Goal: Task Accomplishment & Management: Complete application form

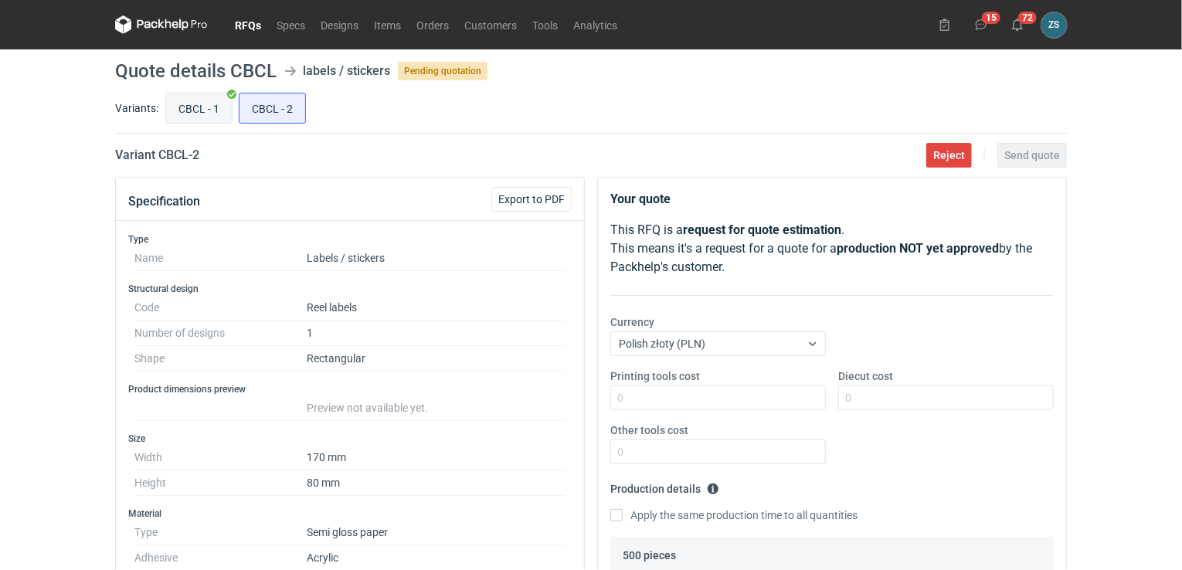
click at [204, 104] on input "CBCL - 1" at bounding box center [199, 107] width 66 height 29
radio input "true"
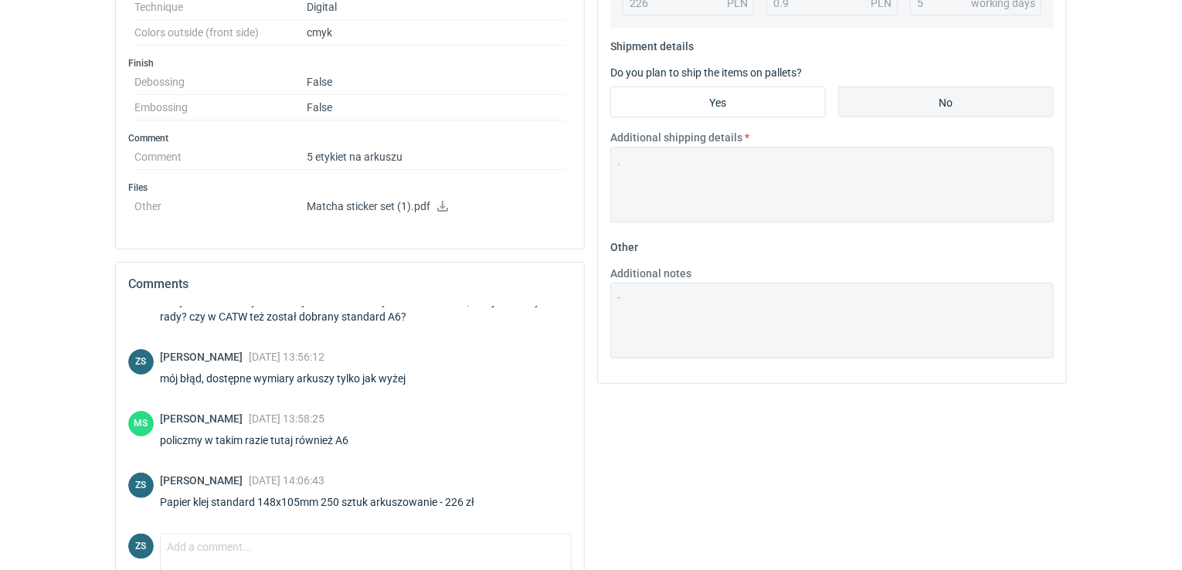
scroll to position [618, 0]
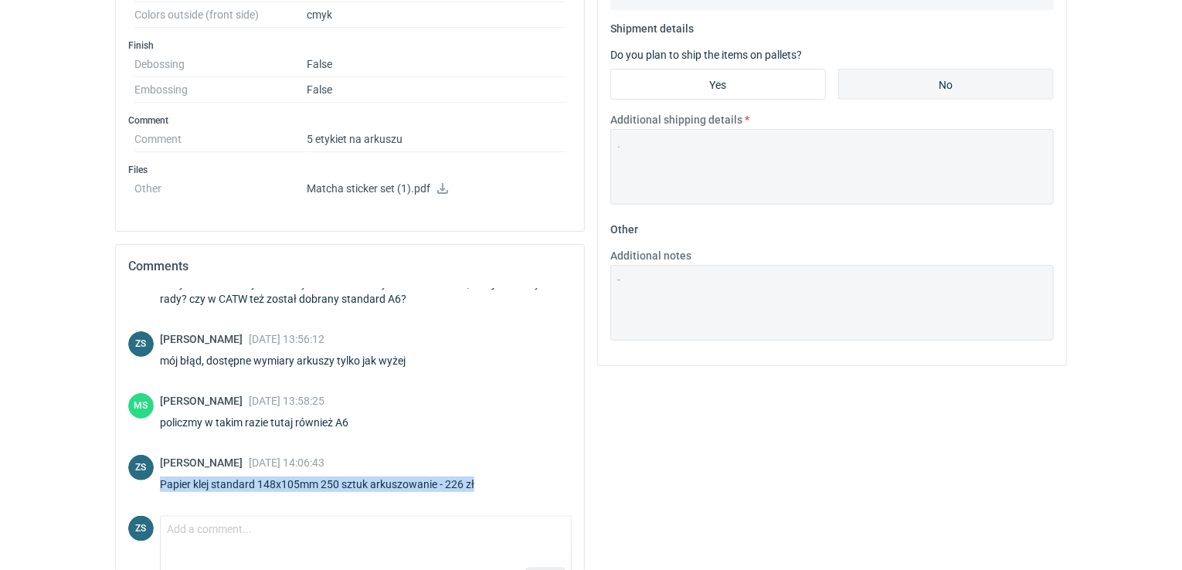
drag, startPoint x: 161, startPoint y: 481, endPoint x: 475, endPoint y: 478, distance: 313.6
click at [475, 478] on div "Papier klej standard 148x105mm 250 sztuk arkuszowanie - 226 zł" at bounding box center [326, 484] width 333 height 15
copy div "Papier klej standard 148x105mm 250 sztuk arkuszowanie - 226 zł"
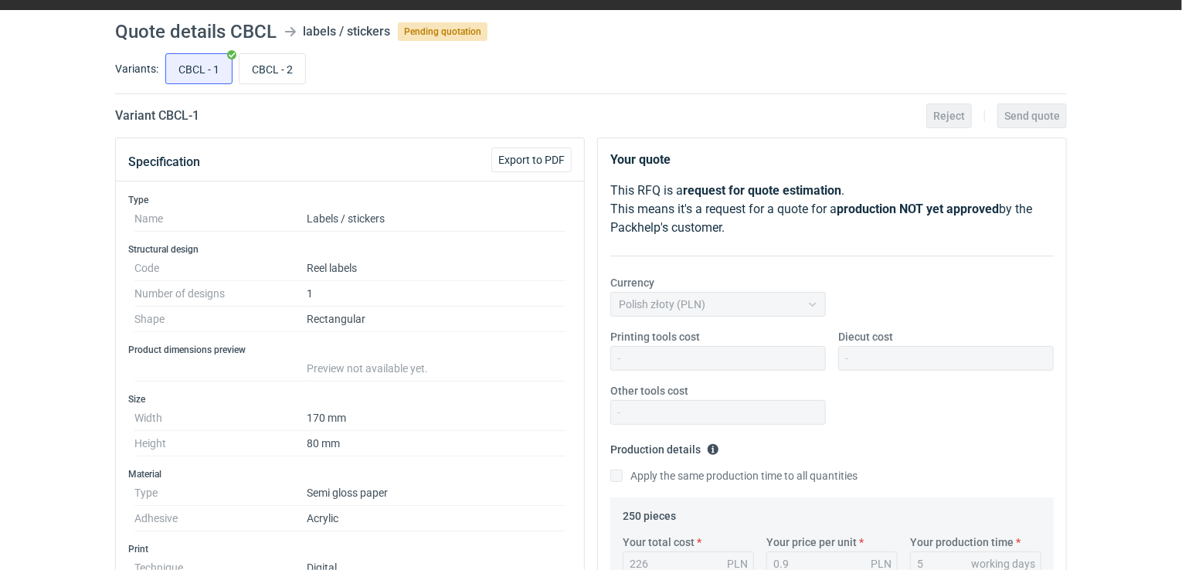
scroll to position [0, 0]
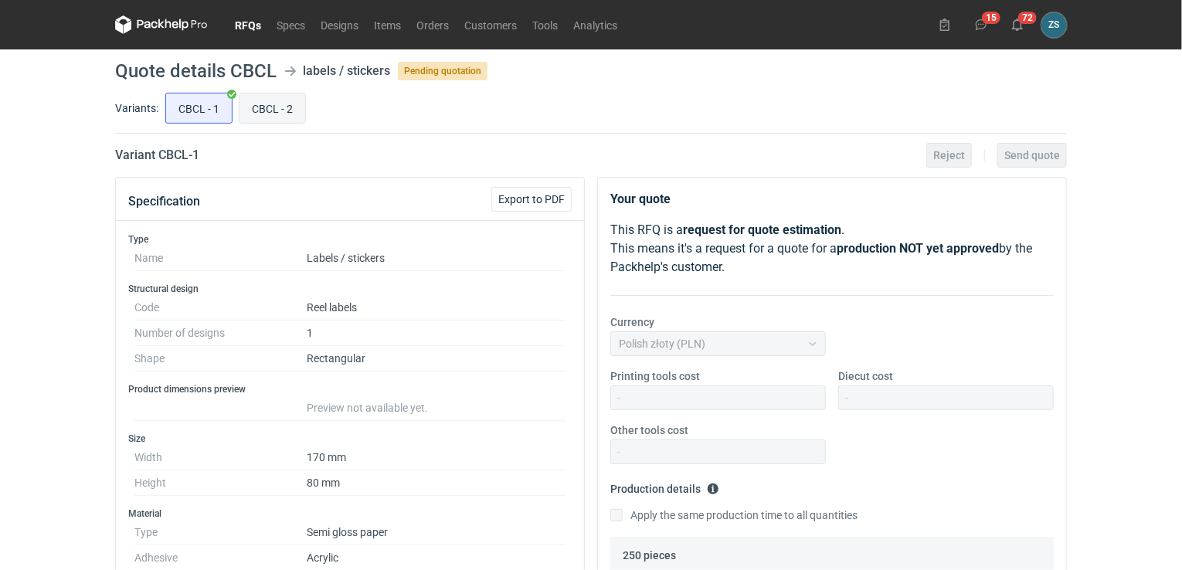
click at [260, 103] on input "CBCL - 2" at bounding box center [272, 107] width 66 height 29
radio input "true"
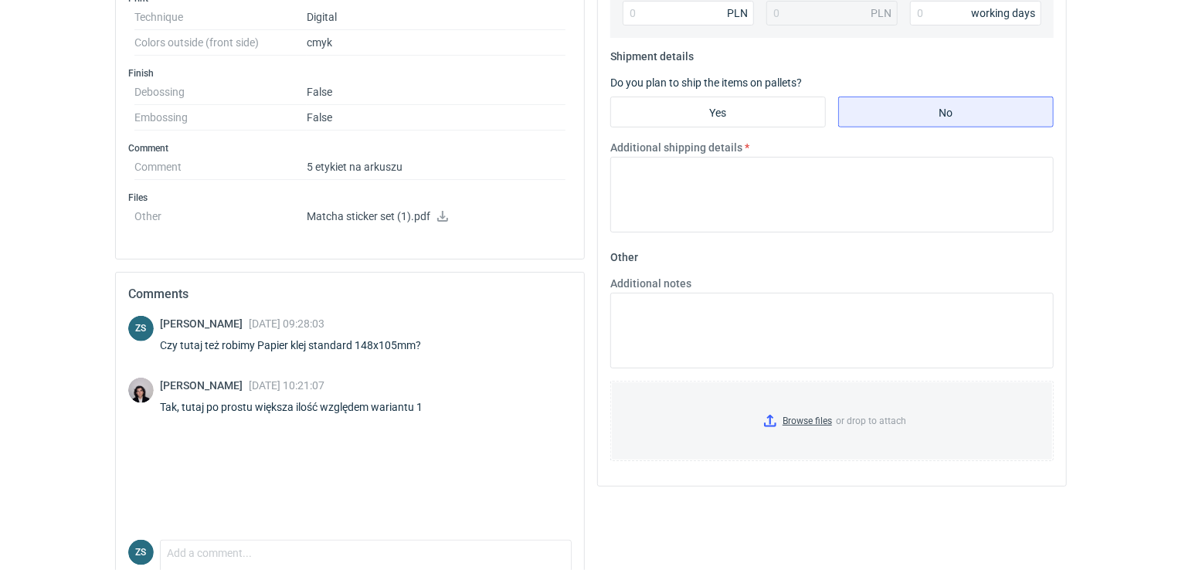
scroll to position [659, 0]
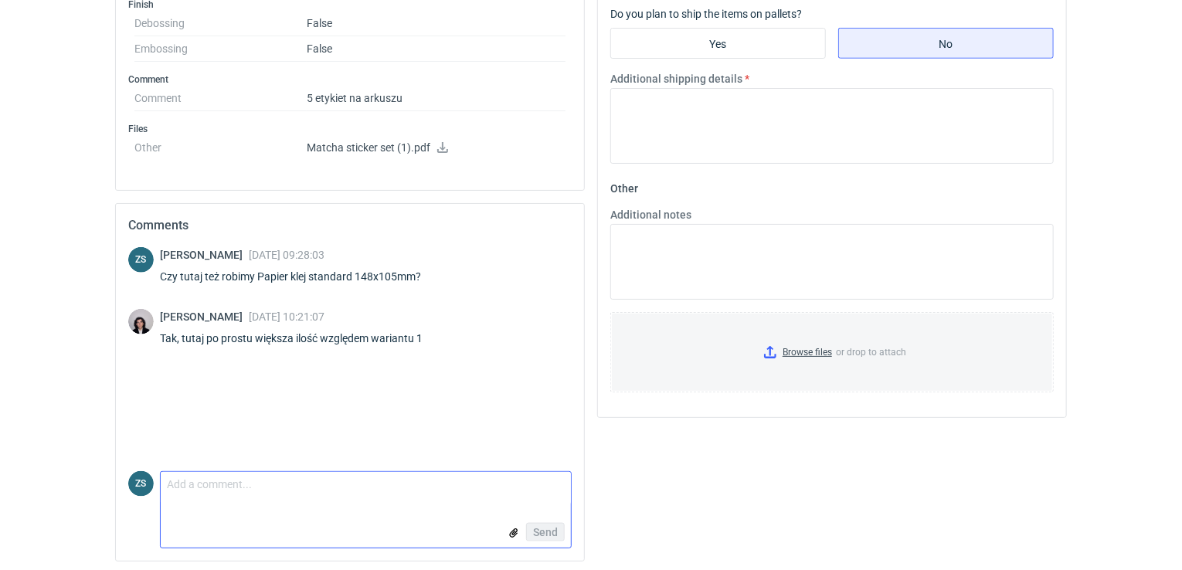
click at [210, 492] on textarea "Comment message" at bounding box center [366, 488] width 410 height 32
paste textarea "Papier klej standard 148x105mm 250 sztuk arkuszowanie - 226 zł"
click at [334, 483] on textarea "Papier klej standard 148x105mm 250 sztuk arkuszowanie - 226 zł" at bounding box center [366, 488] width 410 height 32
drag, startPoint x: 463, startPoint y: 480, endPoint x: 473, endPoint y: 480, distance: 9.3
click at [464, 480] on textarea "Papier klej standard 148x105mm 500 sztuk arkuszowanie - 226 zł" at bounding box center [366, 488] width 410 height 32
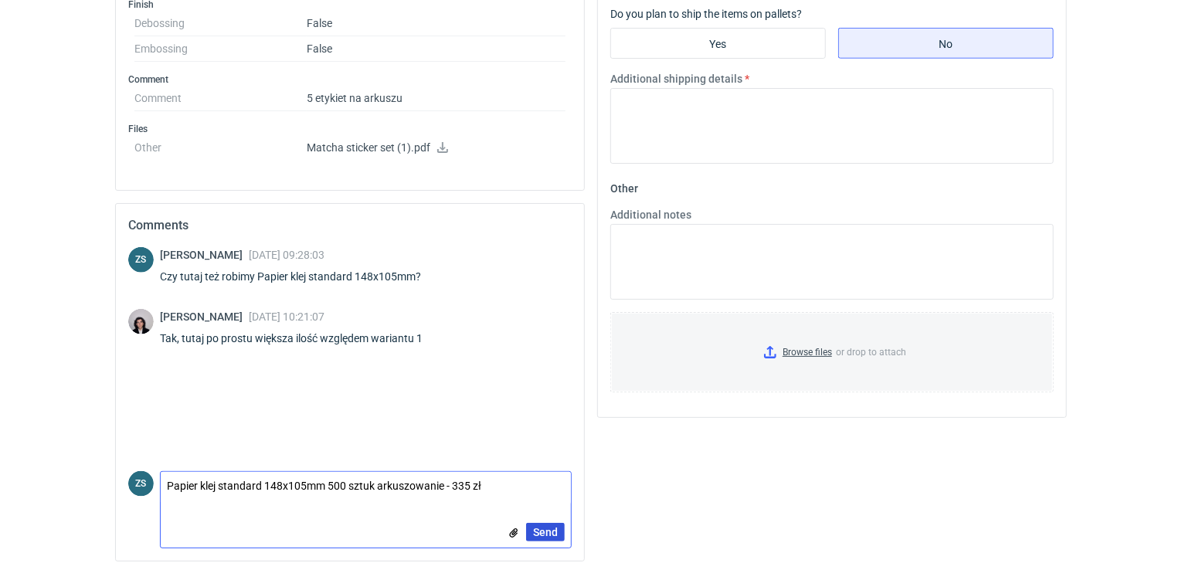
type textarea "Papier klej standard 148x105mm 500 sztuk arkuszowanie - 335 zł"
click at [550, 528] on span "Send" at bounding box center [545, 532] width 25 height 11
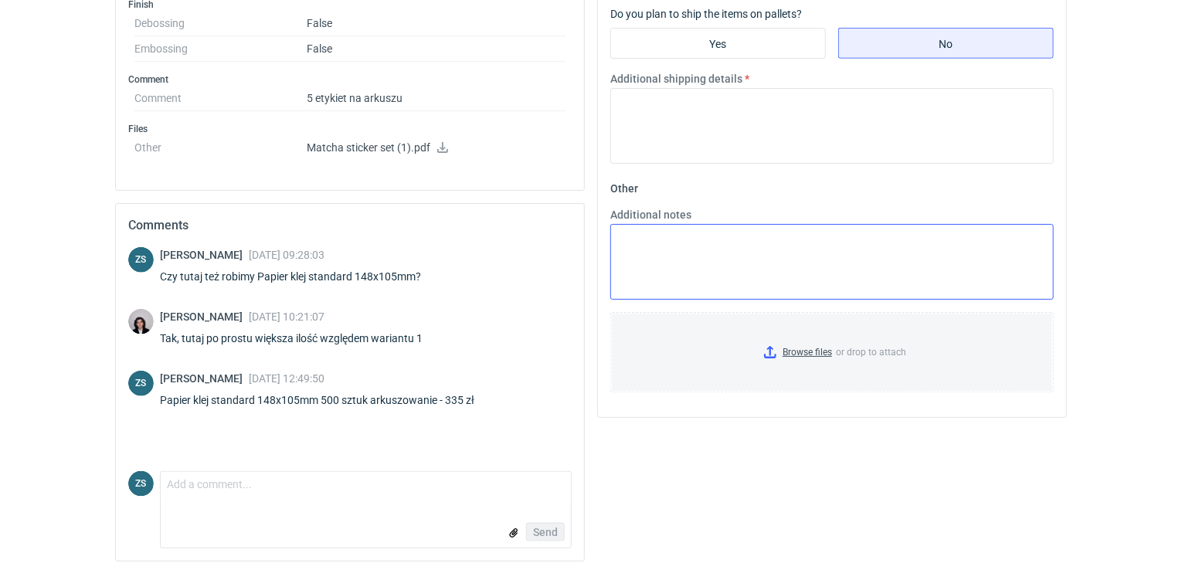
scroll to position [350, 0]
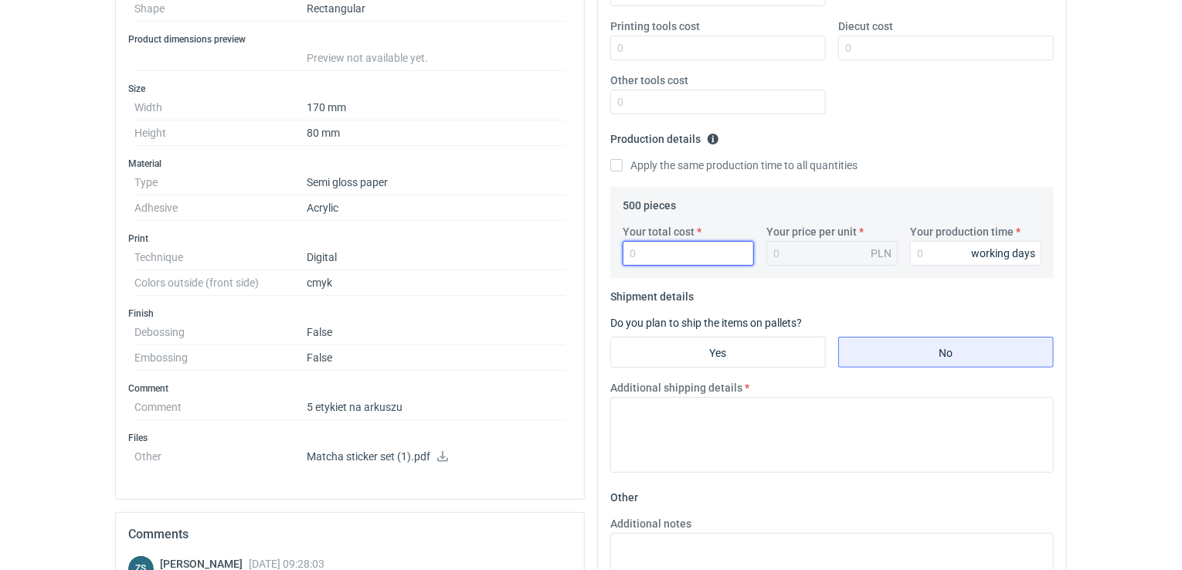
click at [671, 263] on input "Your total cost" at bounding box center [687, 253] width 131 height 25
type input "335"
type input "0.67"
type input "335"
click at [955, 250] on input "Your production time" at bounding box center [975, 253] width 131 height 25
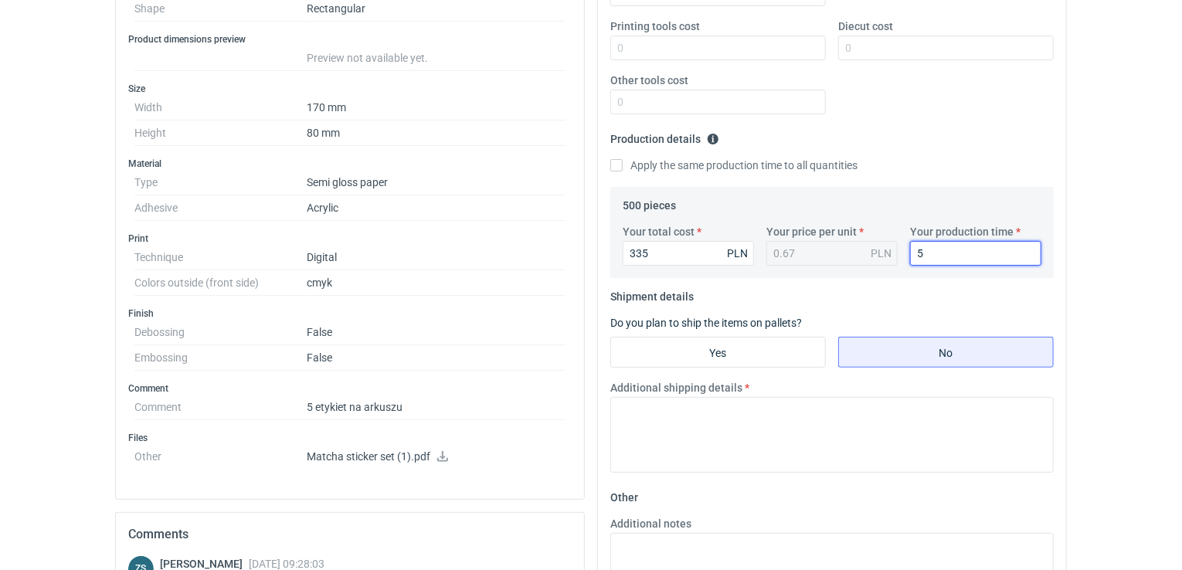
type input "5"
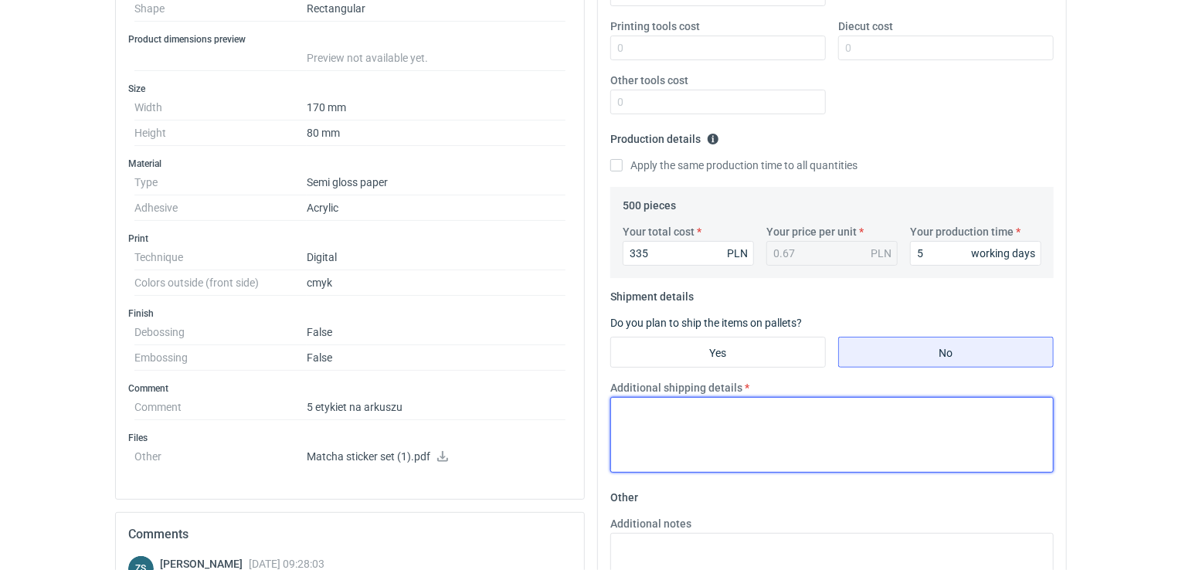
click at [783, 422] on textarea "Additional shipping details" at bounding box center [831, 435] width 443 height 76
type textarea "."
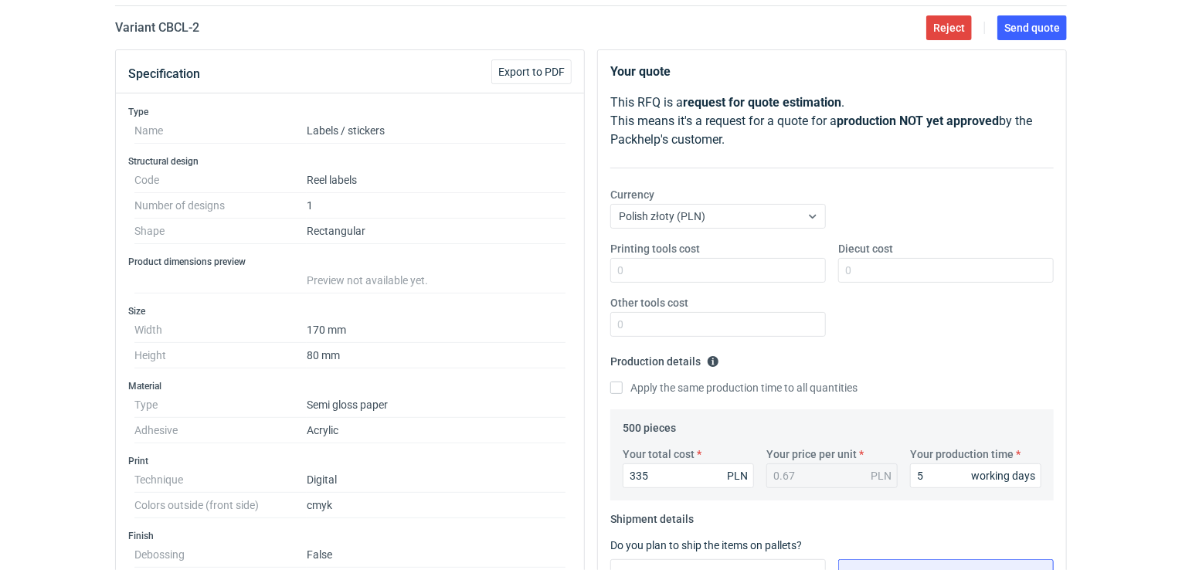
scroll to position [0, 0]
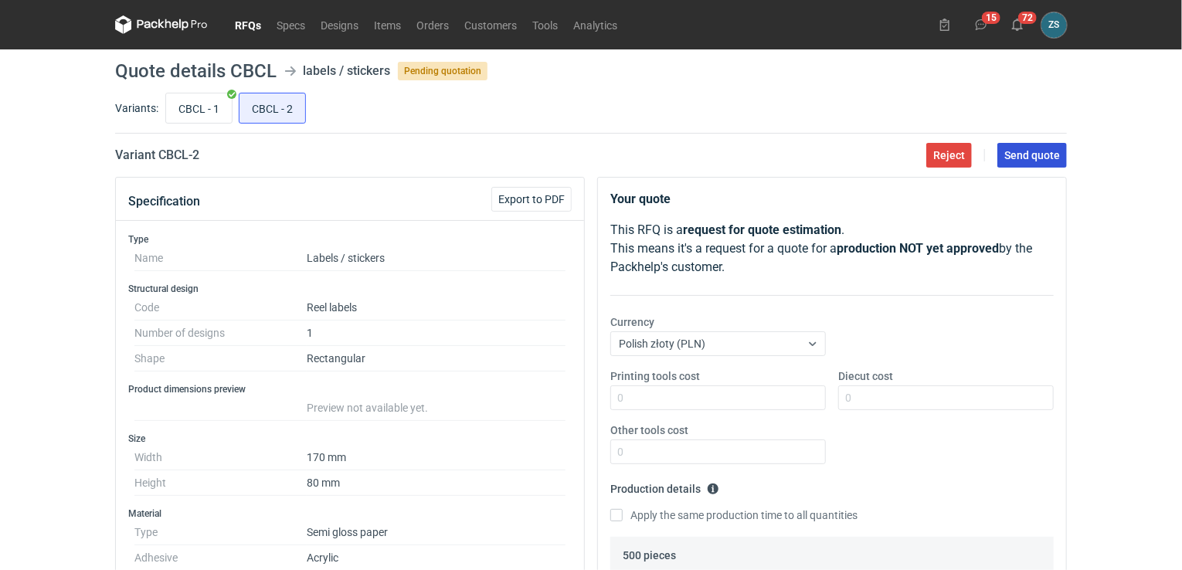
click at [1022, 152] on span "Send quote" at bounding box center [1032, 155] width 56 height 11
